Goal: Use online tool/utility: Utilize a website feature to perform a specific function

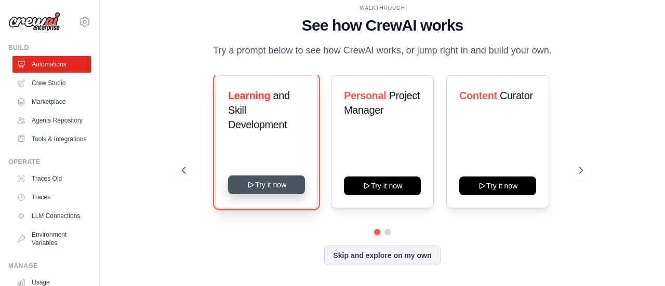
click at [286, 181] on button "Try it now" at bounding box center [266, 185] width 77 height 19
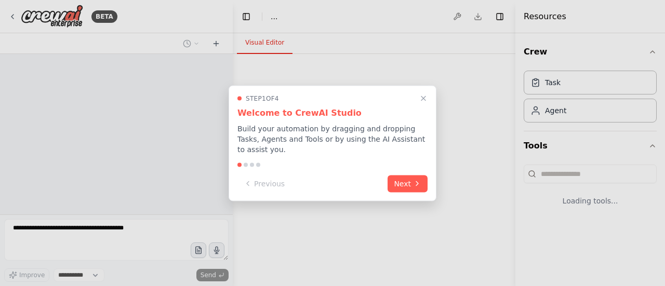
select select "****"
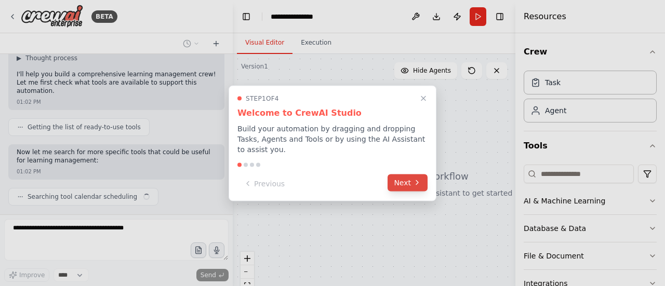
scroll to position [82, 0]
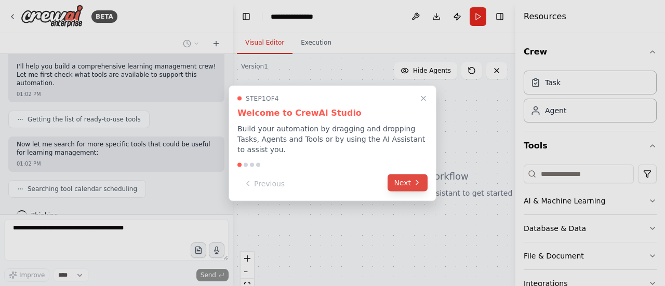
click at [403, 178] on button "Next" at bounding box center [408, 182] width 40 height 17
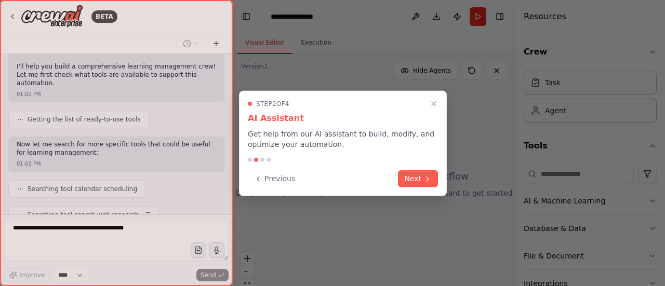
scroll to position [108, 0]
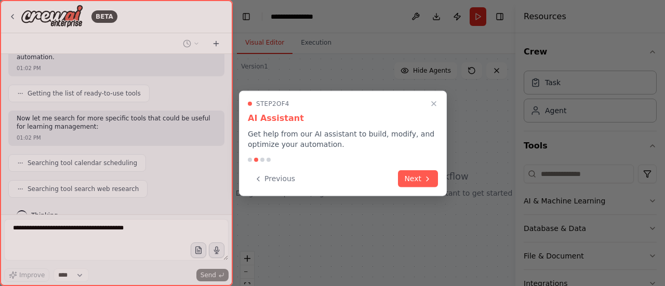
click at [403, 178] on button "Next" at bounding box center [418, 178] width 40 height 17
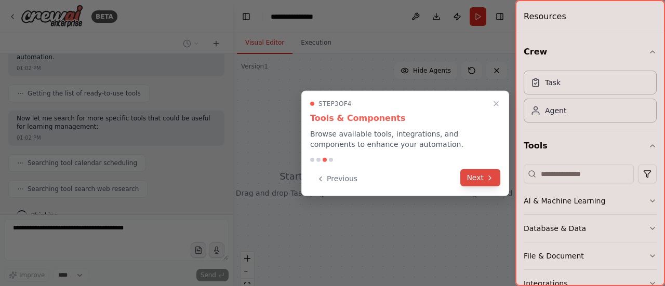
scroll to position [134, 0]
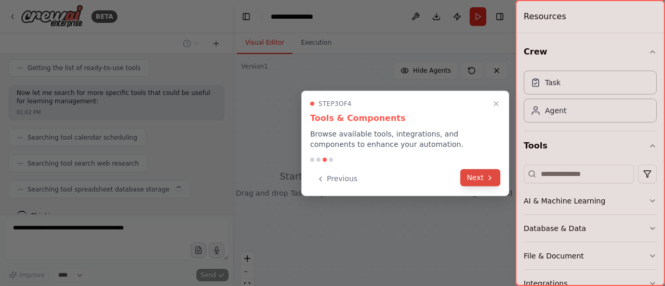
click at [471, 171] on button "Next" at bounding box center [480, 177] width 40 height 17
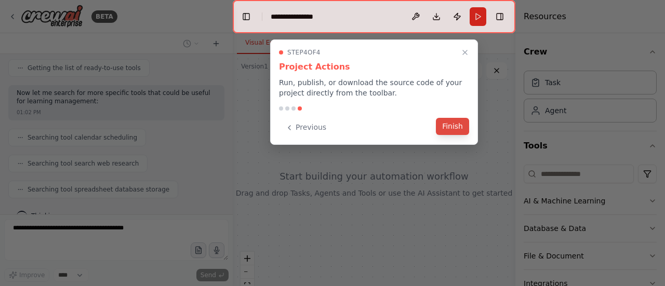
click at [457, 128] on button "Finish" at bounding box center [452, 126] width 33 height 17
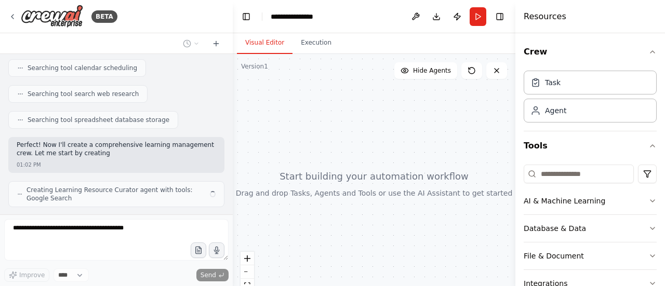
scroll to position [211, 0]
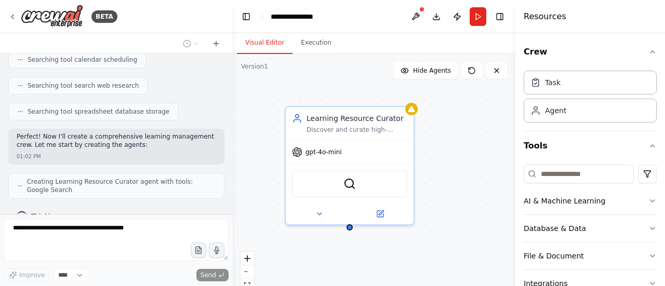
click at [436, 148] on div "Learning Resource Curator Discover and curate high-quality, personalized learni…" at bounding box center [374, 184] width 283 height 260
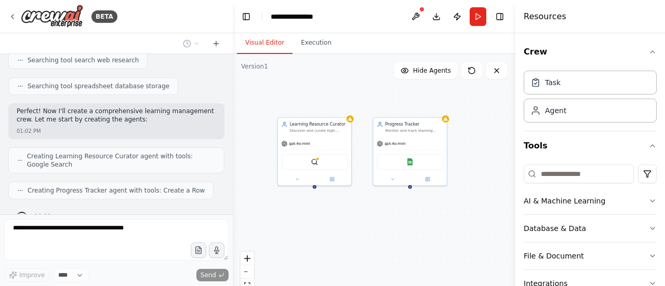
drag, startPoint x: 450, startPoint y: 206, endPoint x: 379, endPoint y: 198, distance: 71.1
click at [379, 198] on div "Learning Resource Curator Discover and curate high-quality, personalized learni…" at bounding box center [374, 184] width 283 height 260
click at [363, 208] on div "Learning Resource Curator Discover and curate high-quality, personalized learni…" at bounding box center [374, 184] width 283 height 260
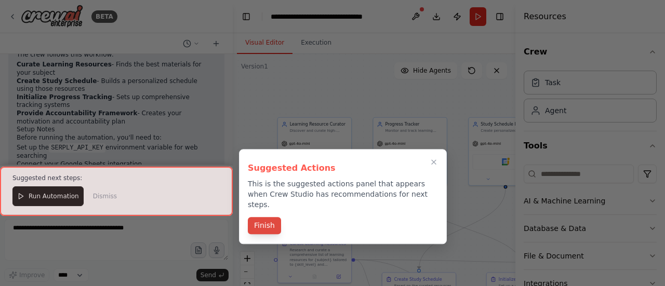
click at [268, 223] on button "Finish" at bounding box center [264, 225] width 33 height 17
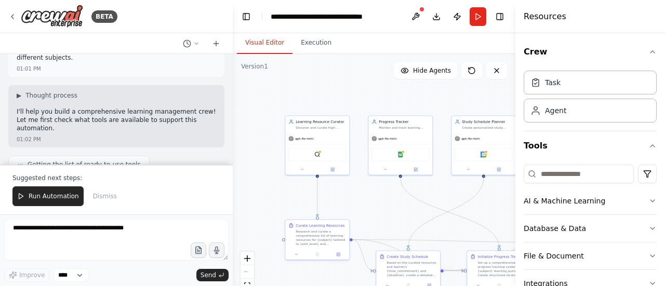
scroll to position [0, 0]
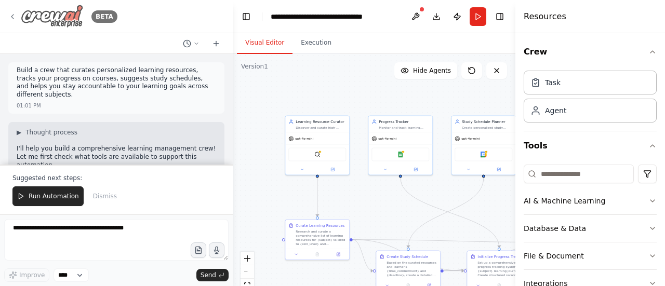
click at [16, 20] on icon at bounding box center [12, 16] width 8 height 8
